Goal: Task Accomplishment & Management: Manage account settings

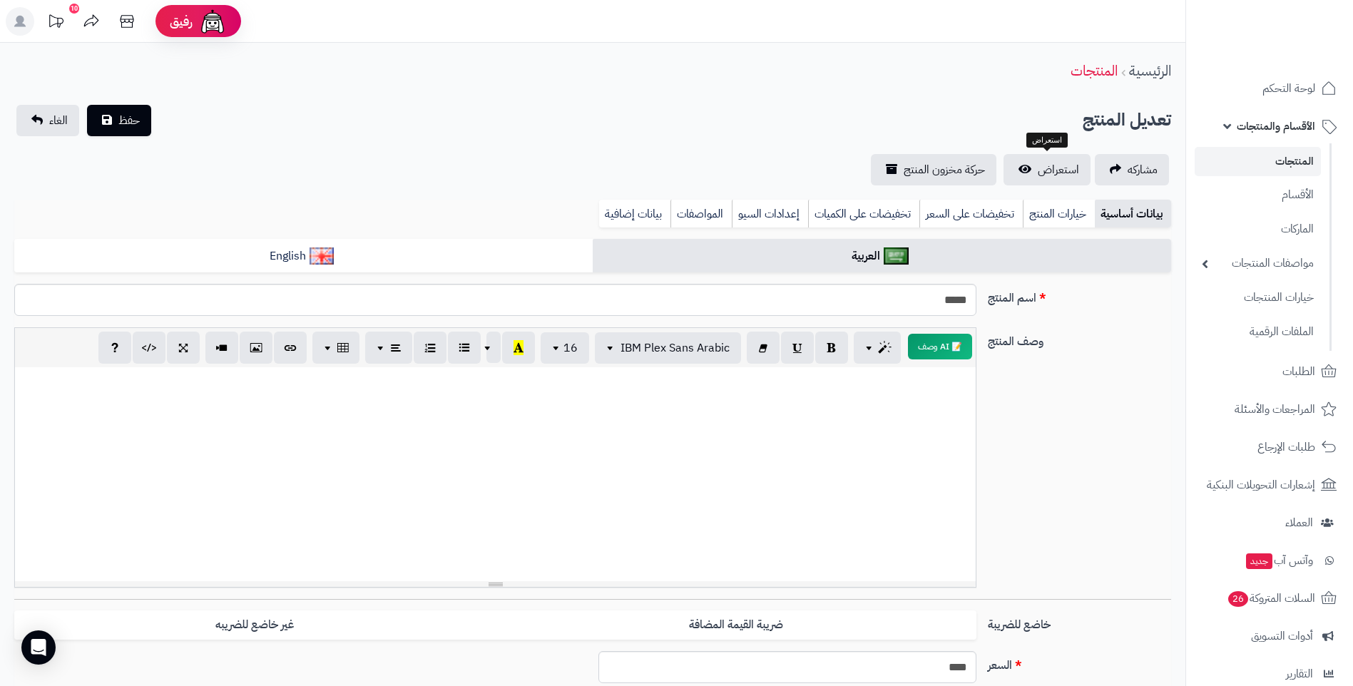
select select
click at [1305, 372] on span "الطلبات" at bounding box center [1298, 372] width 33 height 20
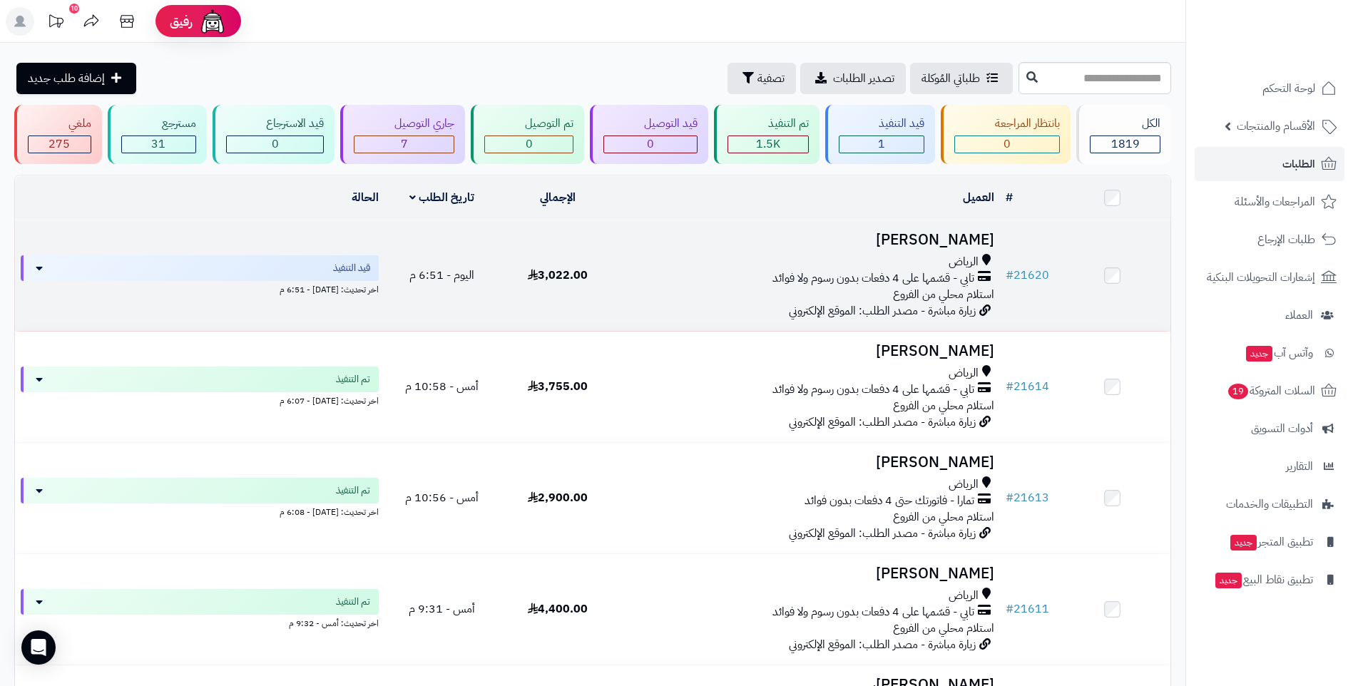
click at [692, 247] on td "عبدالله القحطاني الرياض تابي - قسّمها على 4 دفعات بدون رسوم ولا فوائد استلام مح…" at bounding box center [807, 275] width 384 height 111
click at [787, 271] on span "تابي - قسّمها على 4 دفعات بدون رسوم ولا فوائد" at bounding box center [873, 278] width 202 height 16
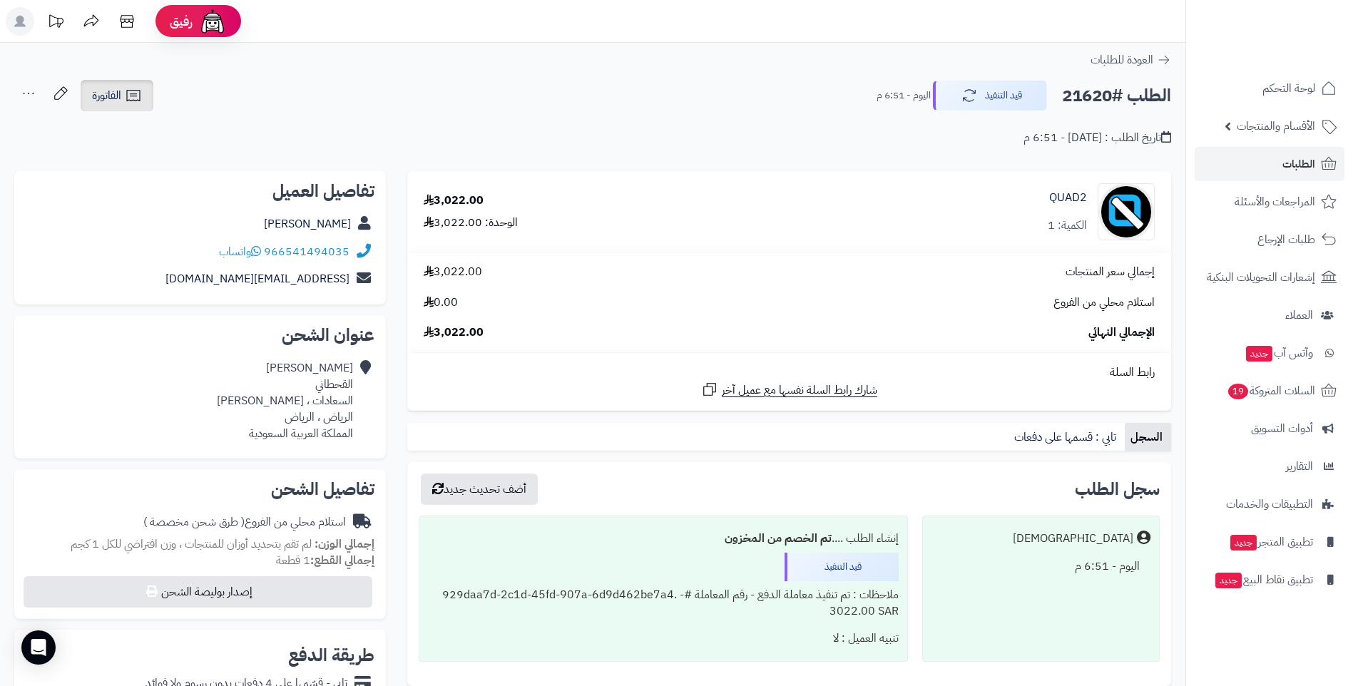
click at [121, 97] on span "الفاتورة" at bounding box center [106, 95] width 29 height 17
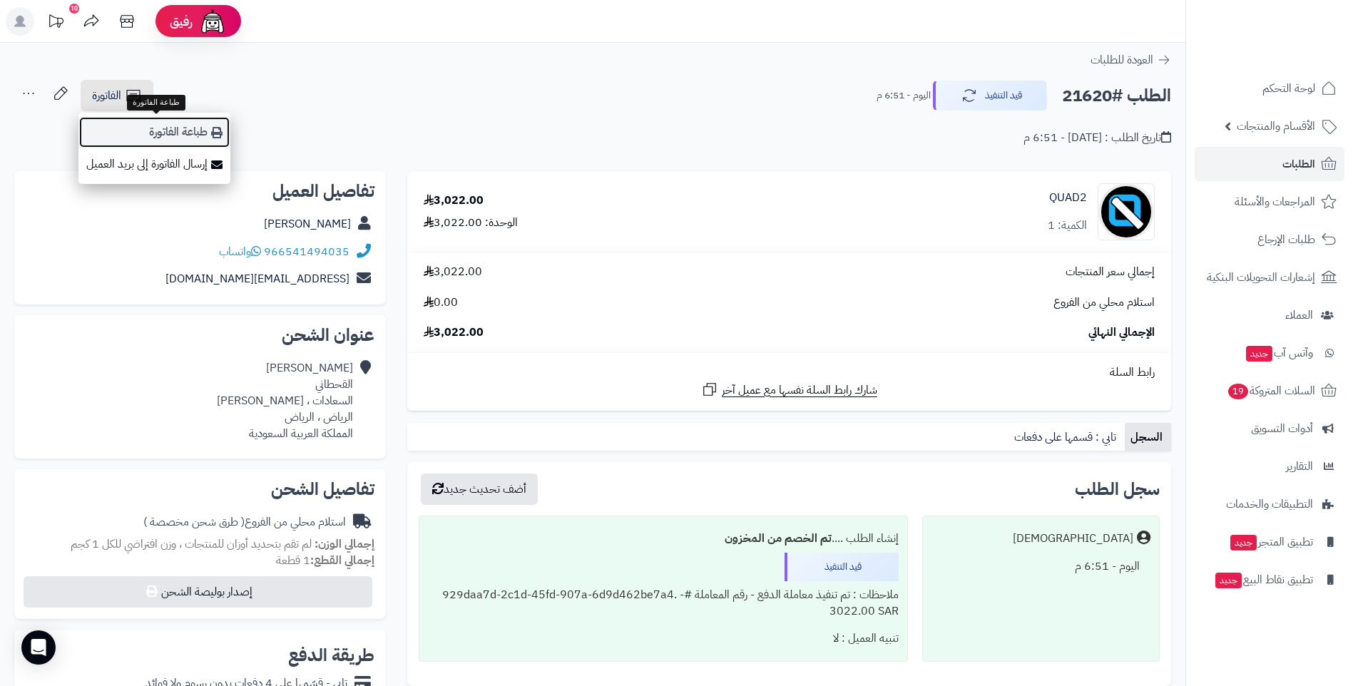
click at [186, 129] on link "طباعة الفاتورة" at bounding box center [154, 132] width 152 height 32
